Goal: Transaction & Acquisition: Purchase product/service

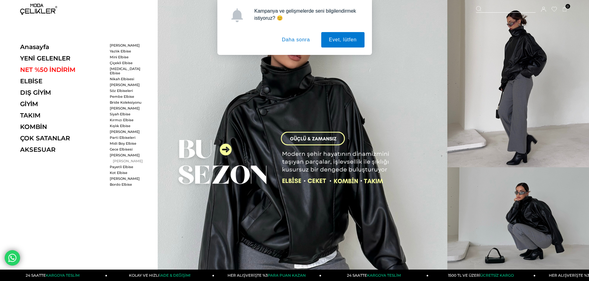
click at [121, 159] on link "[PERSON_NAME]" at bounding box center [128, 161] width 36 height 4
click at [120, 147] on link "Gece Elbisesi" at bounding box center [128, 149] width 36 height 4
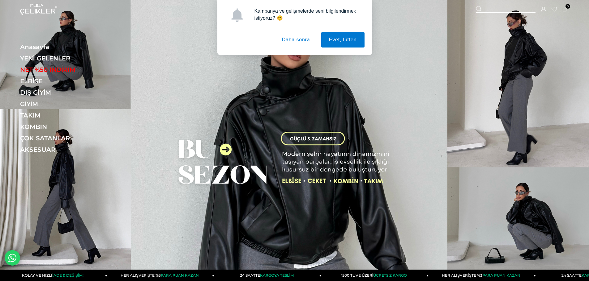
click at [301, 40] on button "Daha sonra" at bounding box center [296, 39] width 44 height 15
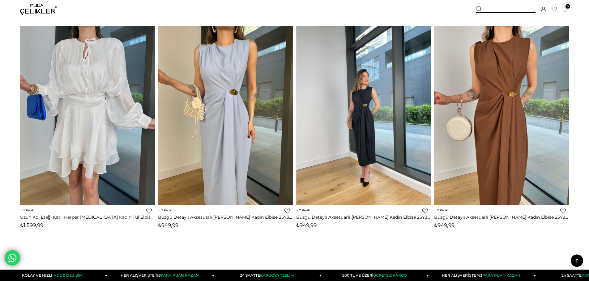
scroll to position [4449, 0]
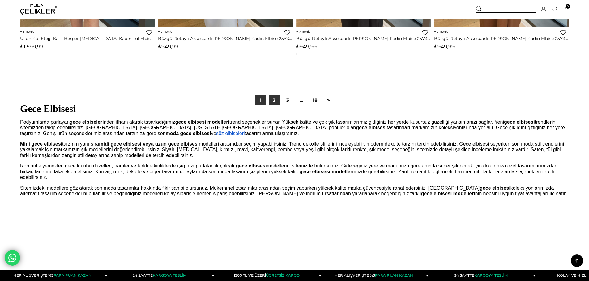
click at [270, 98] on link "2" at bounding box center [274, 100] width 11 height 11
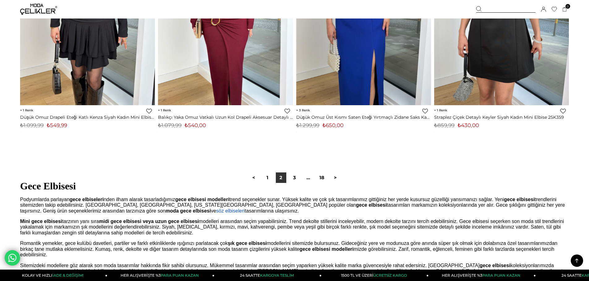
scroll to position [4511, 0]
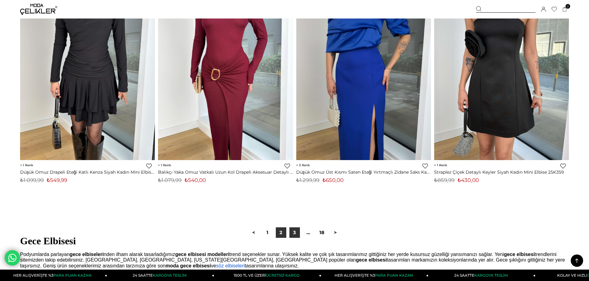
click at [295, 236] on link "3" at bounding box center [294, 233] width 11 height 11
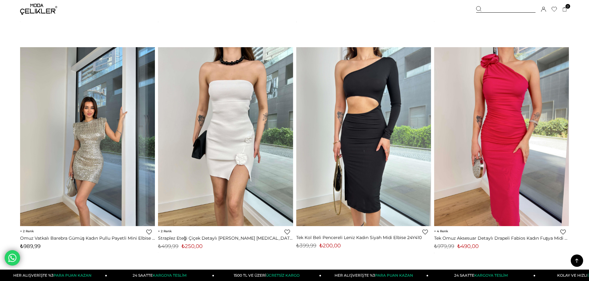
scroll to position [2286, 0]
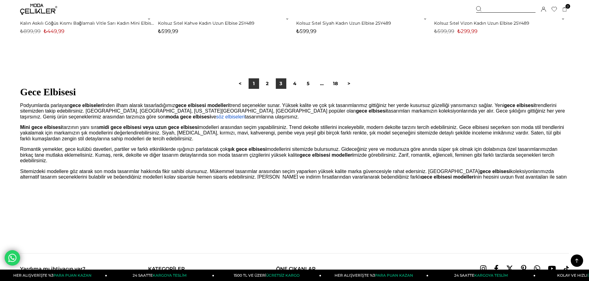
click at [252, 83] on link "1" at bounding box center [253, 83] width 11 height 11
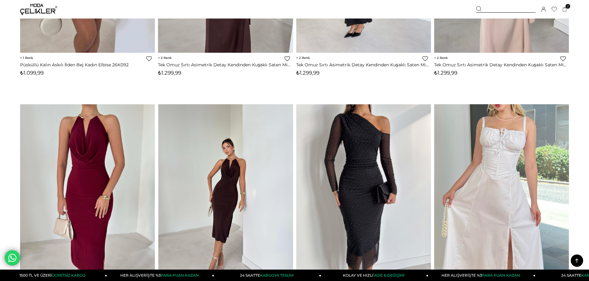
scroll to position [494, 0]
